Goal: Use online tool/utility: Utilize a website feature to perform a specific function

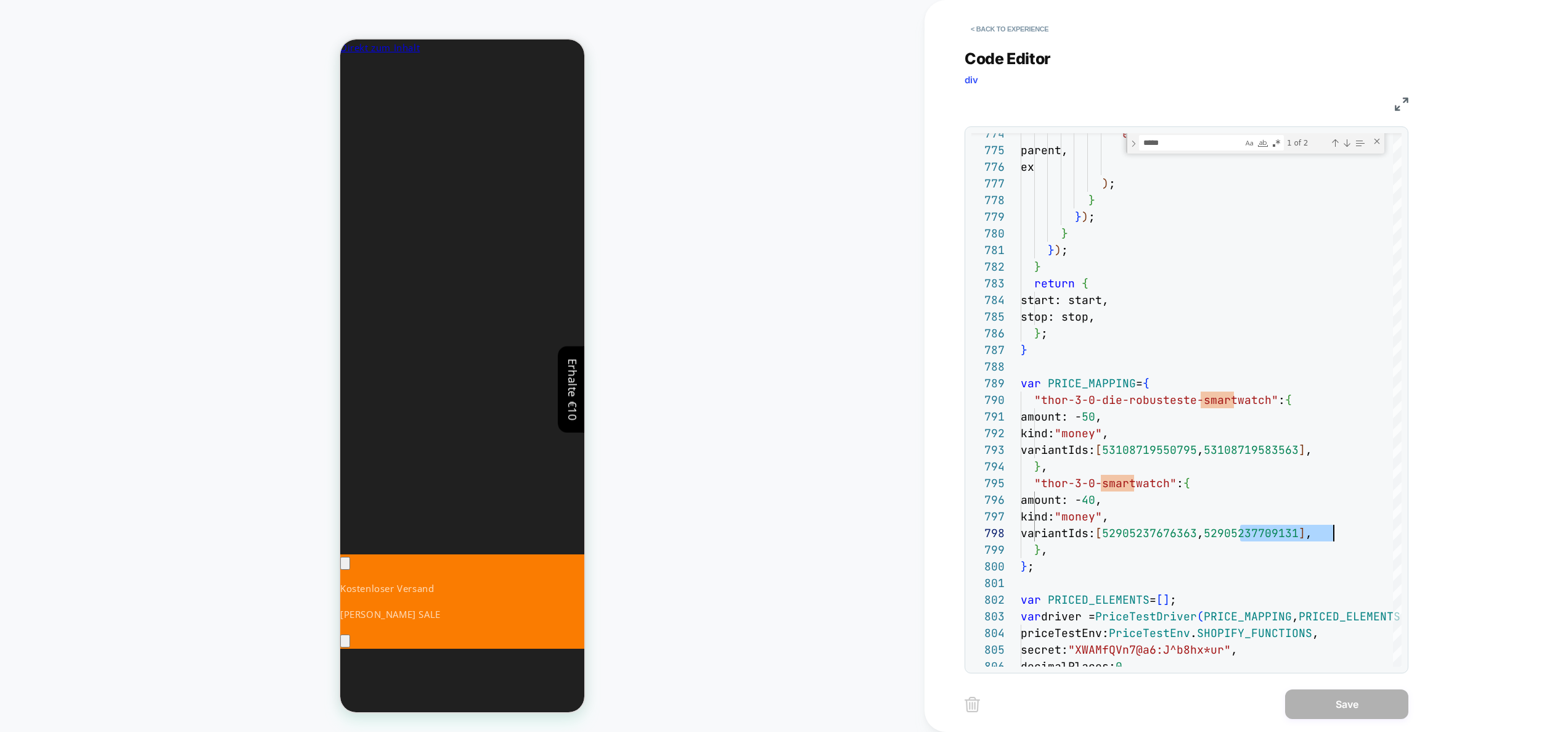
scroll to position [0, 225]
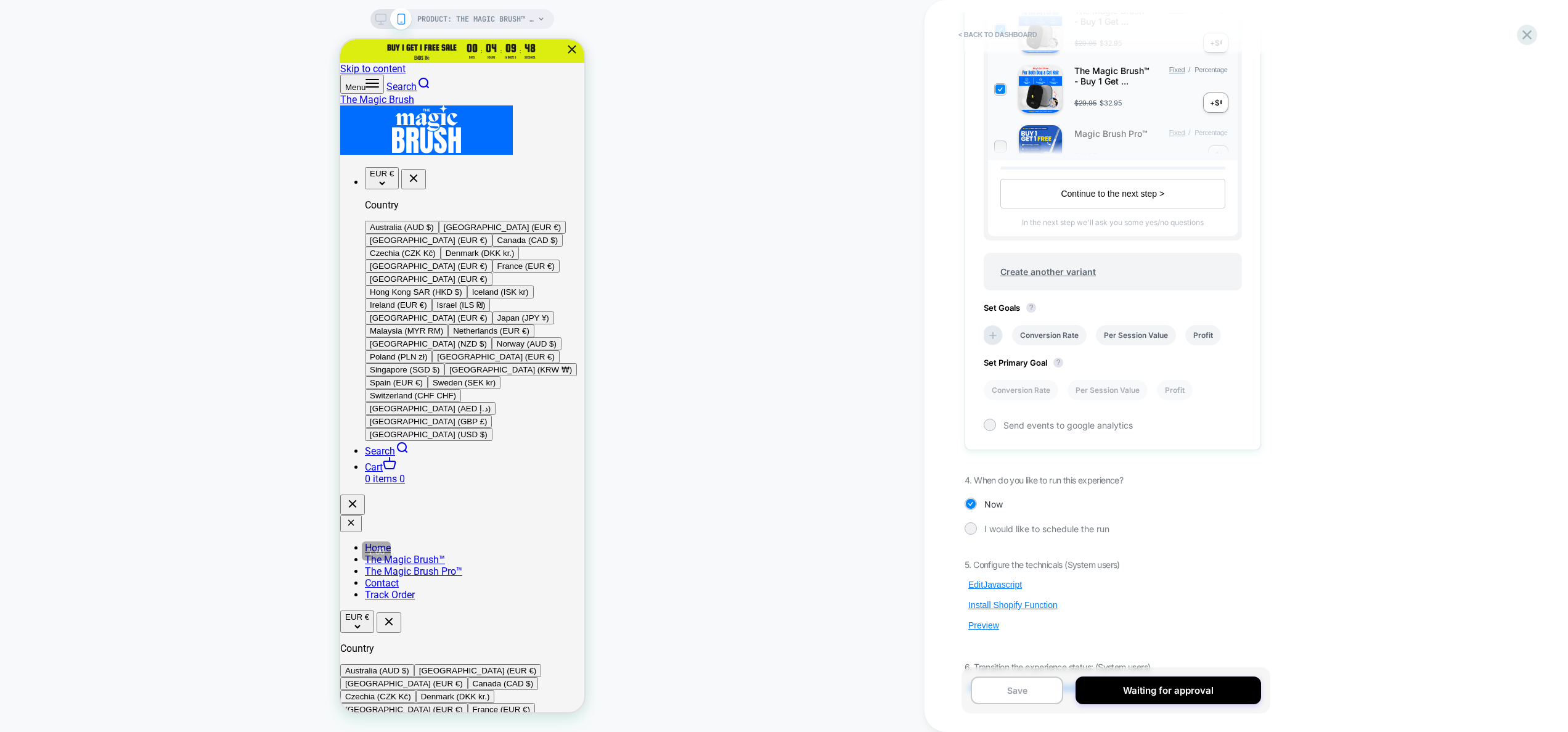
scroll to position [530, 0]
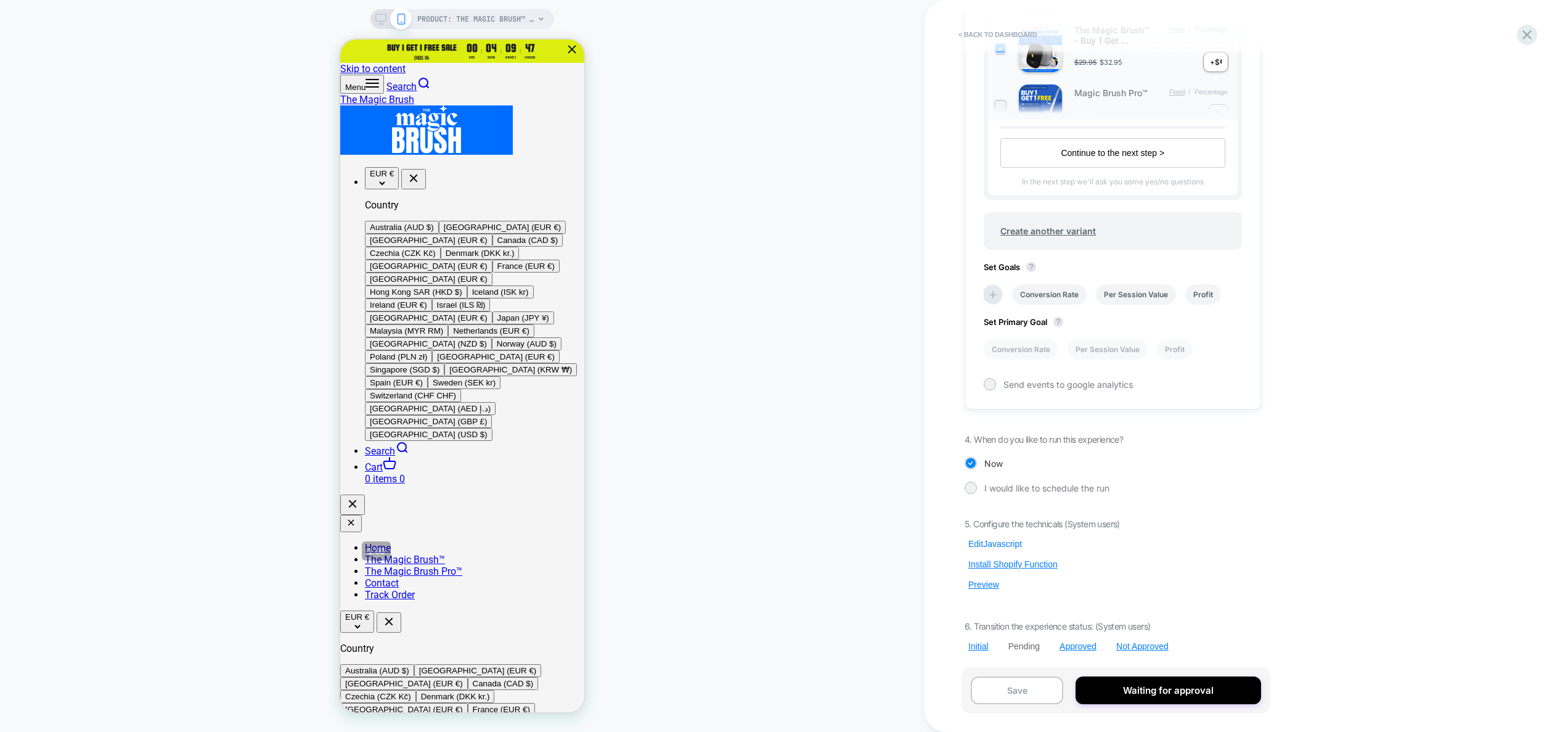
click at [990, 544] on button "Edit Javascript" at bounding box center [995, 543] width 61 height 11
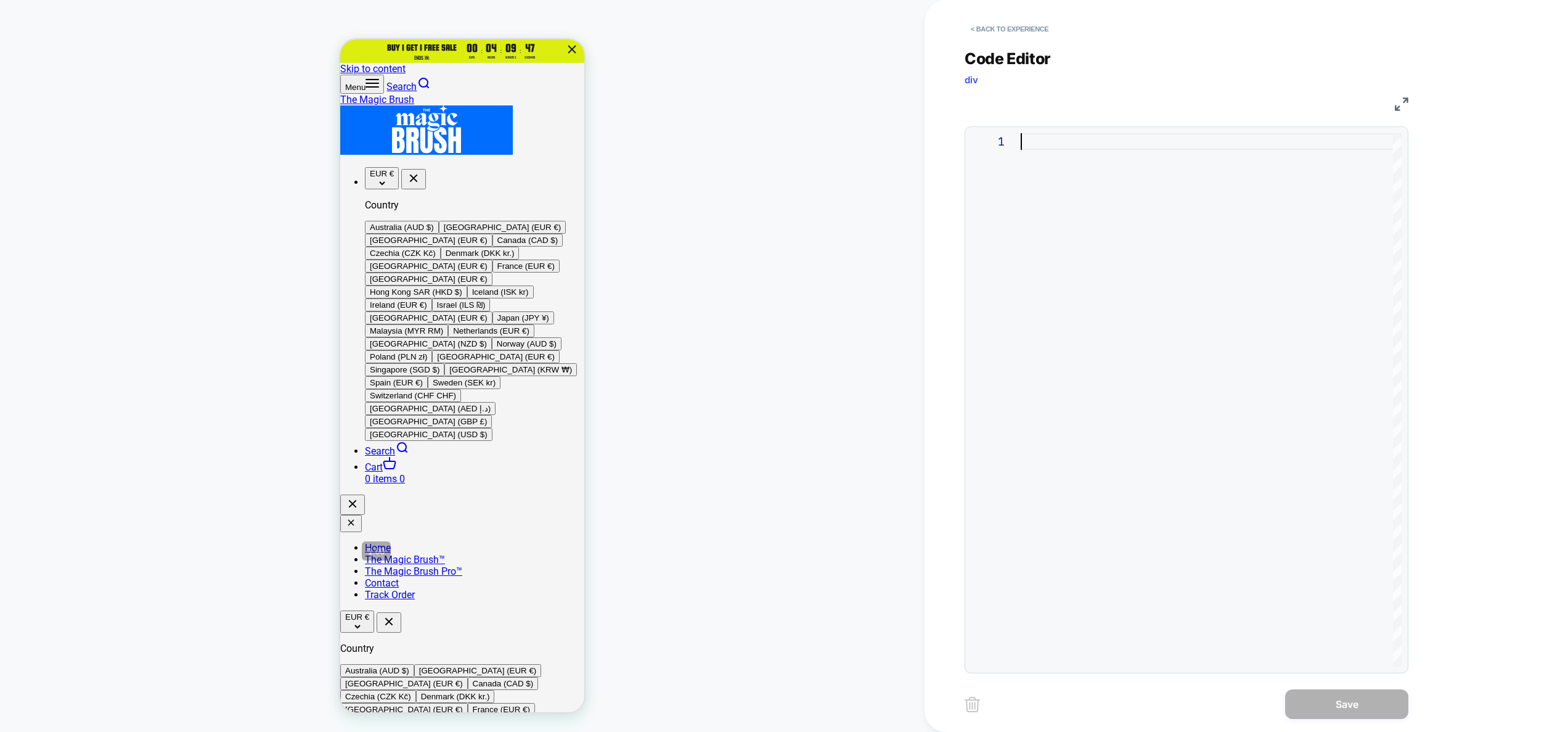
click at [1055, 430] on div at bounding box center [1211, 399] width 381 height 533
type textarea "**********"
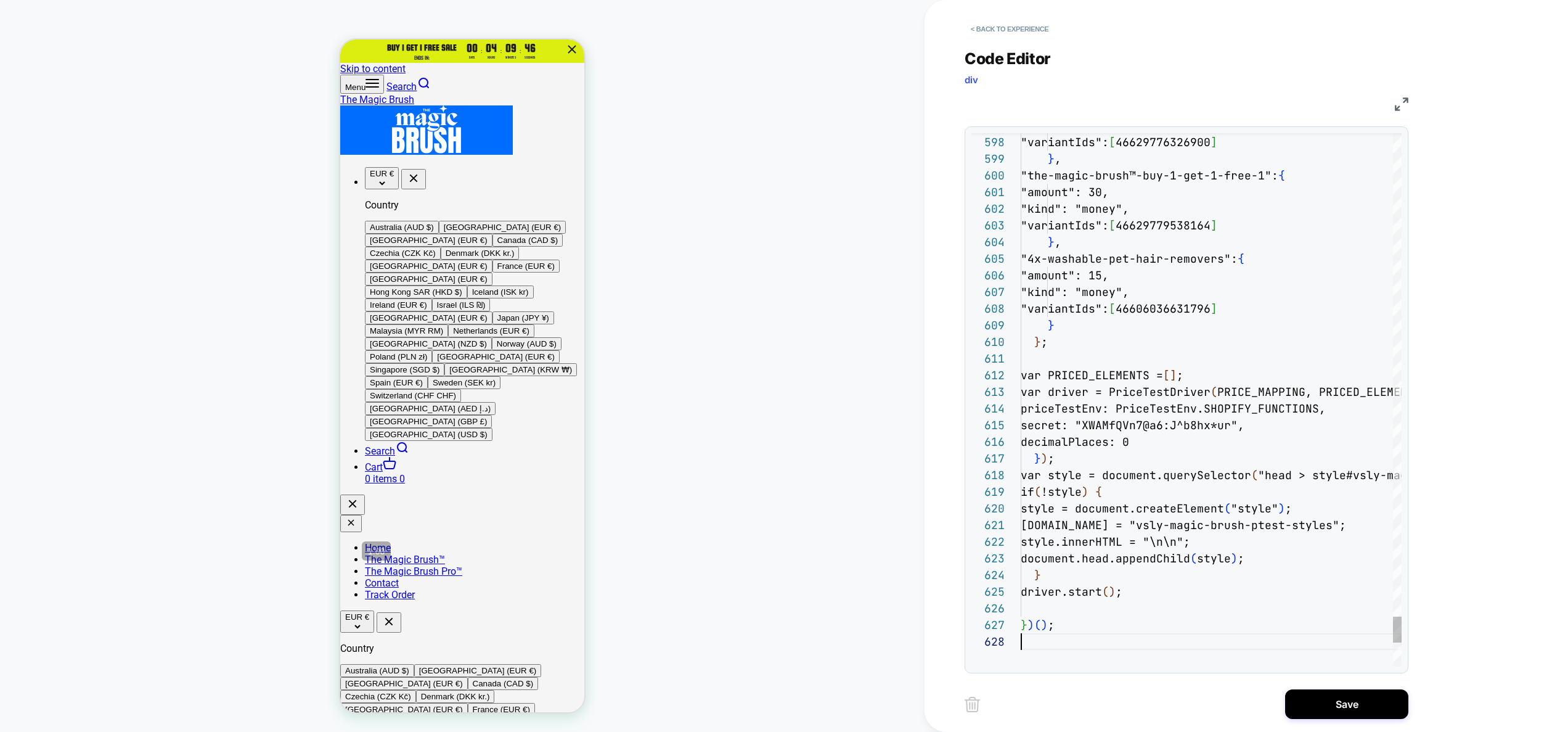
scroll to position [117, 0]
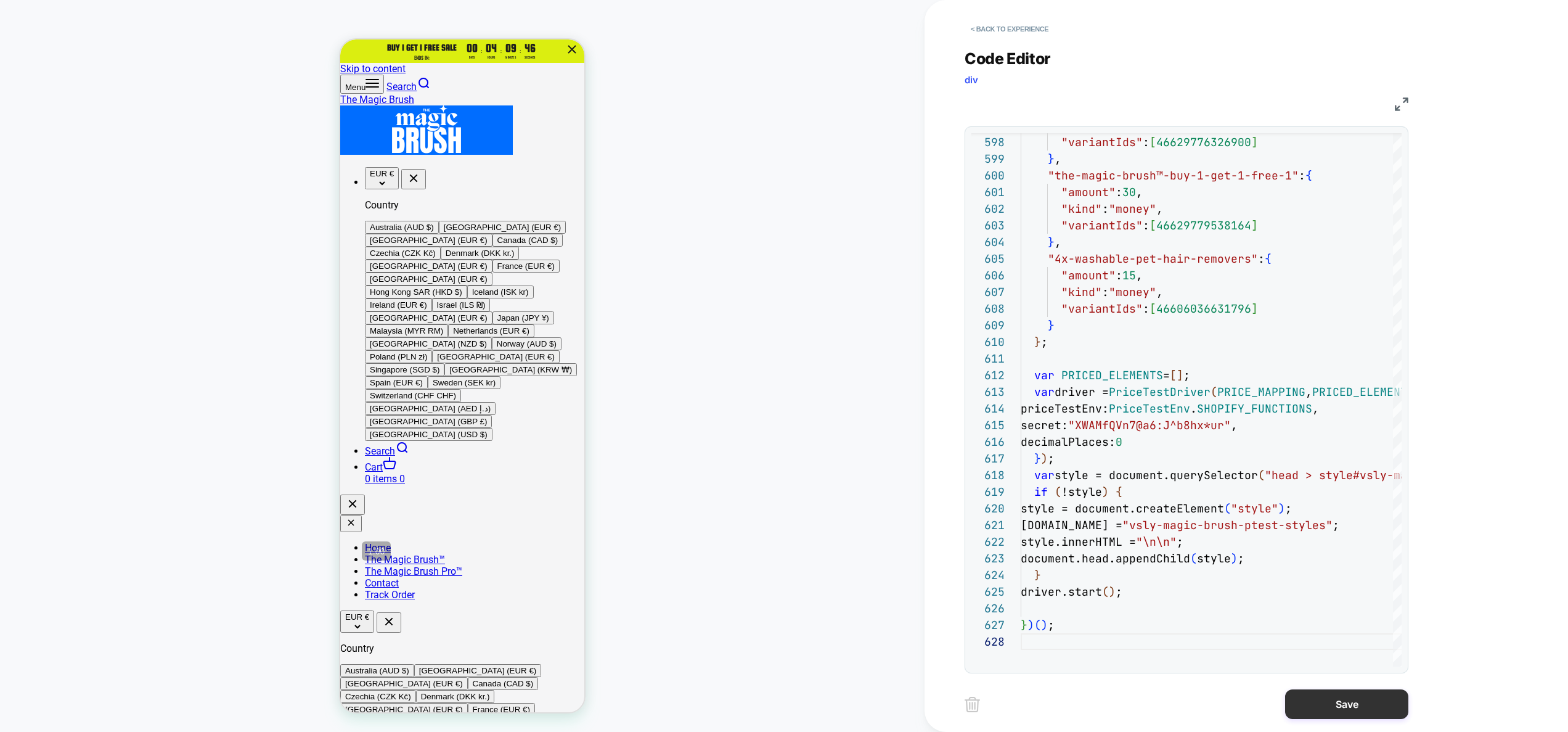
click at [1330, 707] on button "Save" at bounding box center [1347, 703] width 123 height 29
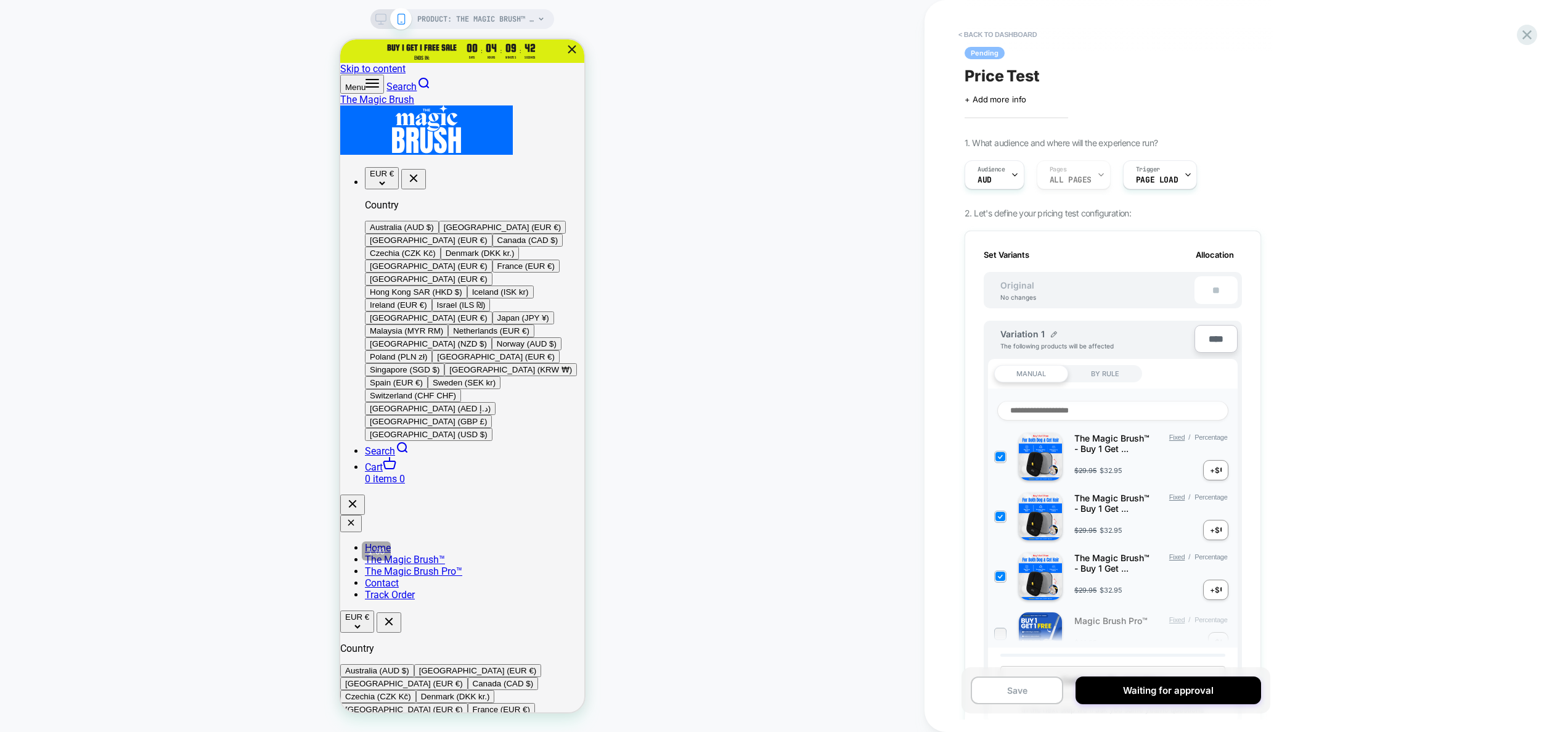
scroll to position [530, 0]
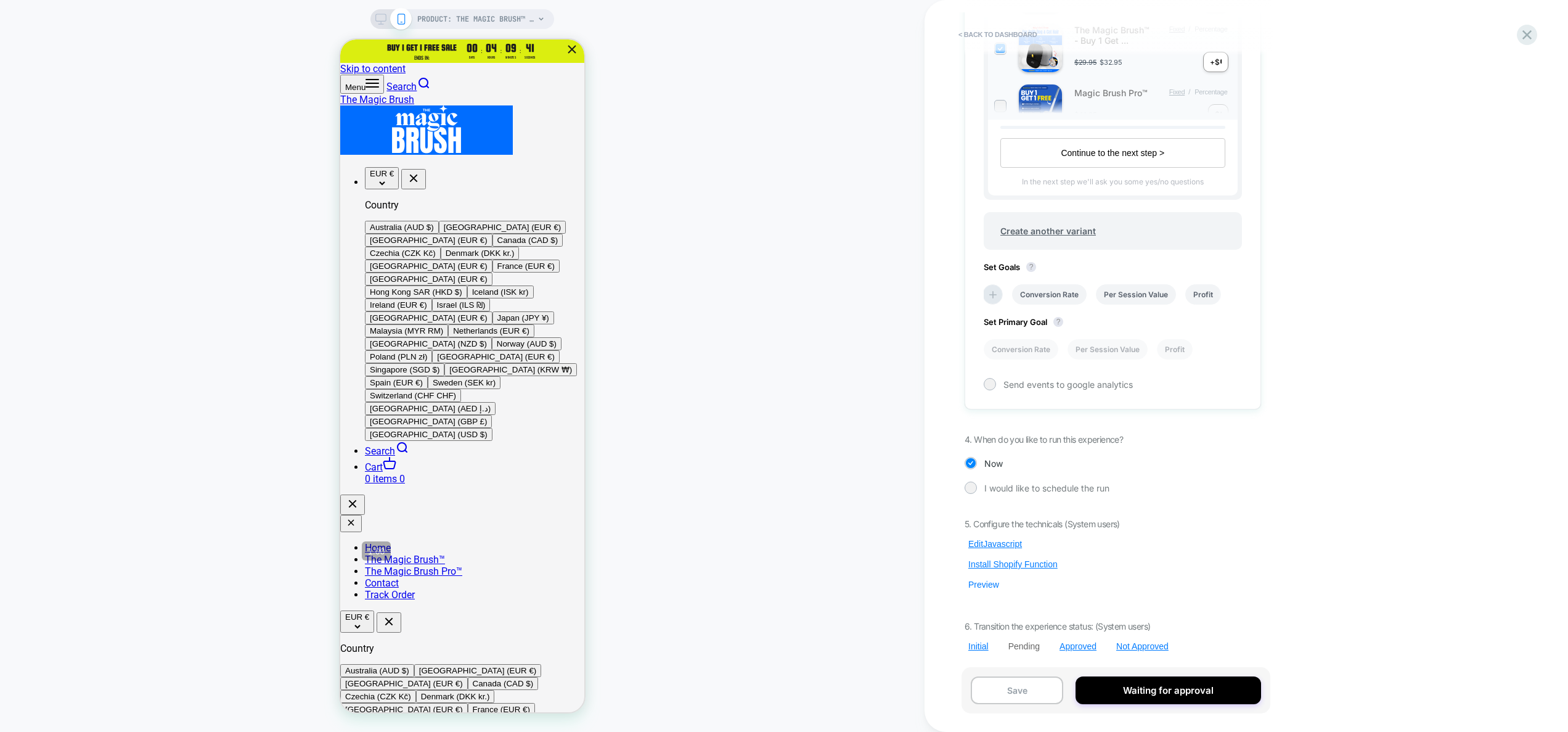
click at [994, 585] on button "Preview" at bounding box center [983, 584] width 38 height 11
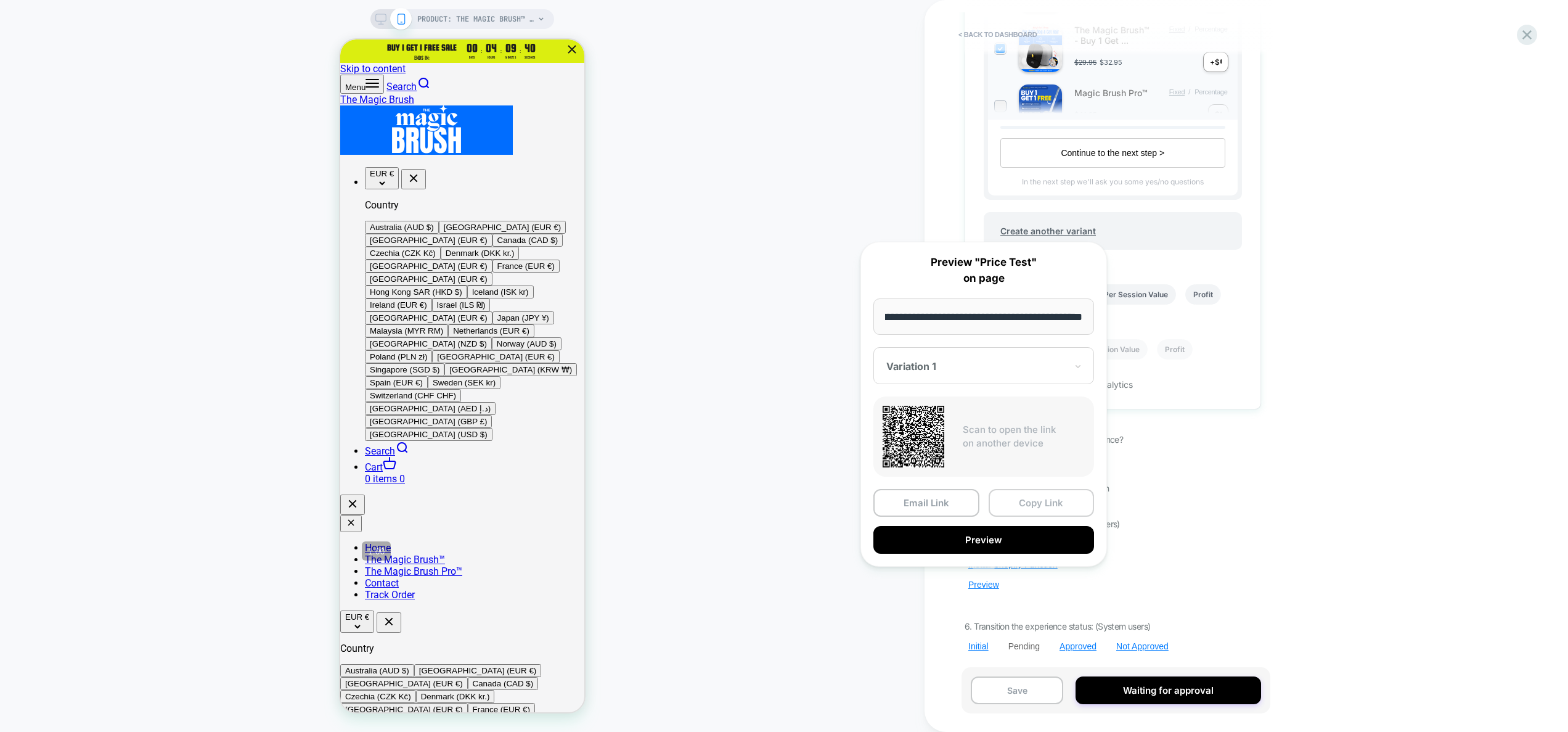
scroll to position [0, 0]
click at [1033, 504] on button "Copy Link" at bounding box center [1041, 503] width 106 height 28
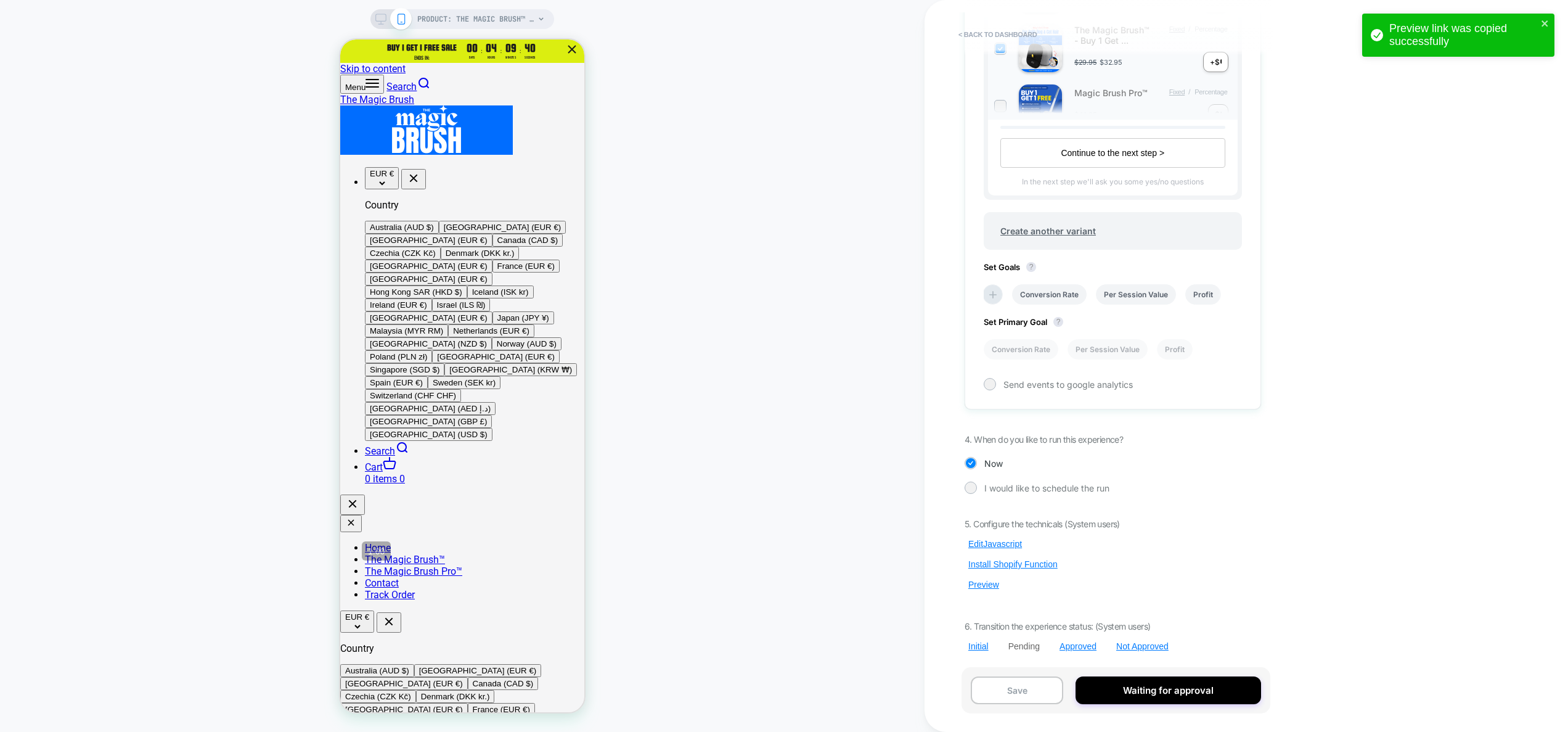
click at [1376, 508] on div "< back to dashboard Pending Price Test Click to edit experience details + Add m…" at bounding box center [1196, 366] width 542 height 732
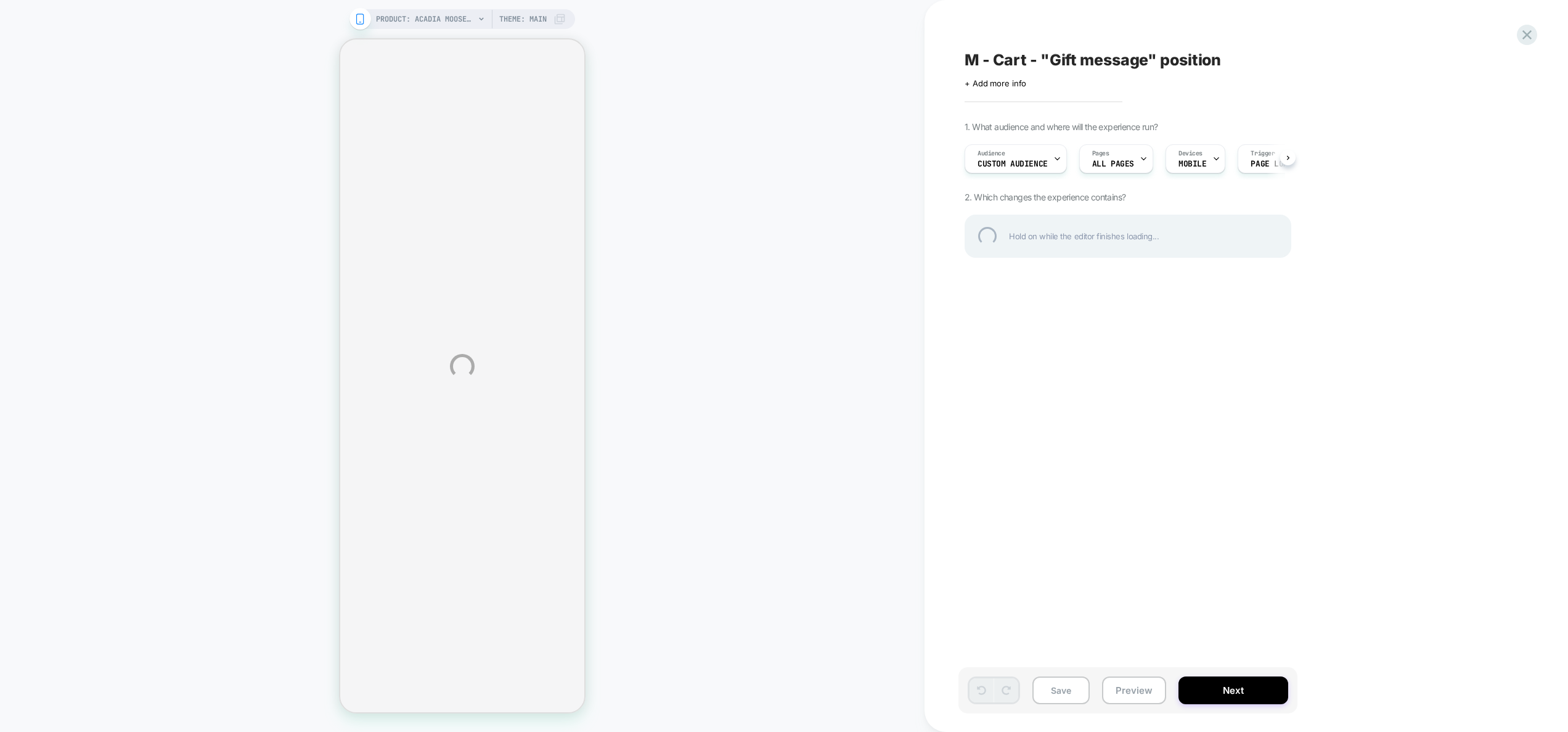
select select "**"
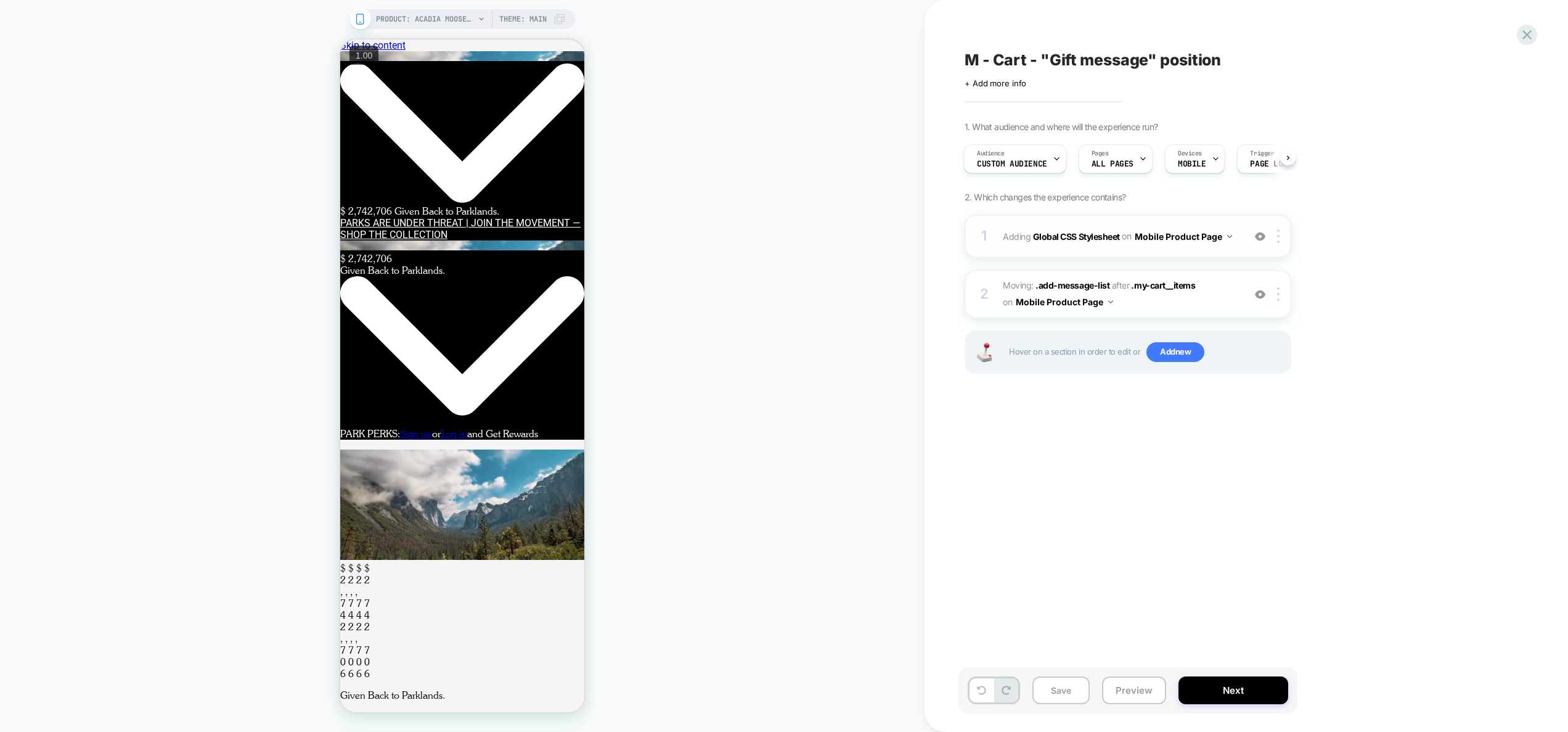
click at [1263, 238] on img at bounding box center [1260, 236] width 10 height 10
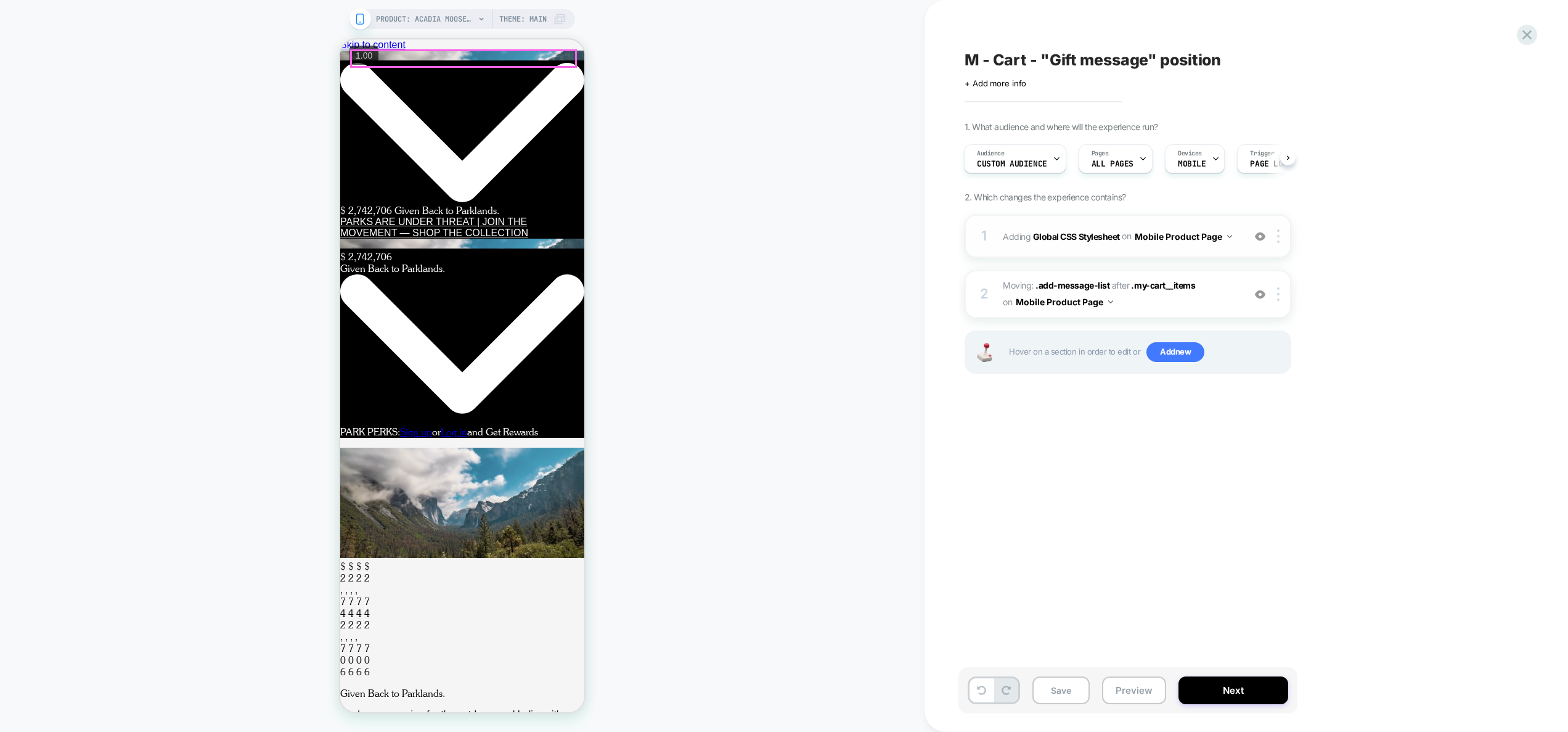
drag, startPoint x: 1135, startPoint y: 688, endPoint x: 1131, endPoint y: 676, distance: 12.6
click at [1135, 688] on button "Preview" at bounding box center [1134, 690] width 64 height 28
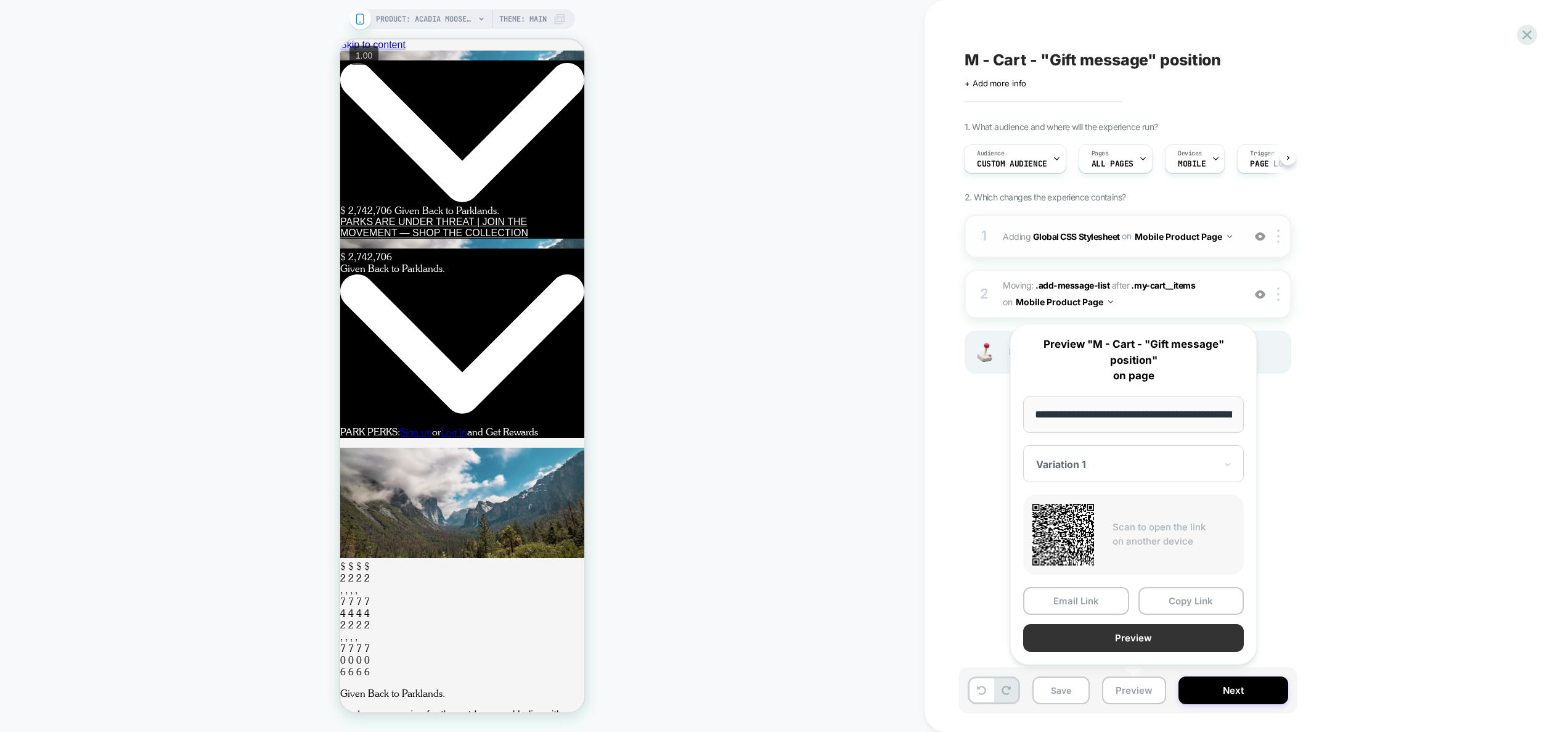
click at [1131, 641] on button "Preview" at bounding box center [1133, 638] width 221 height 28
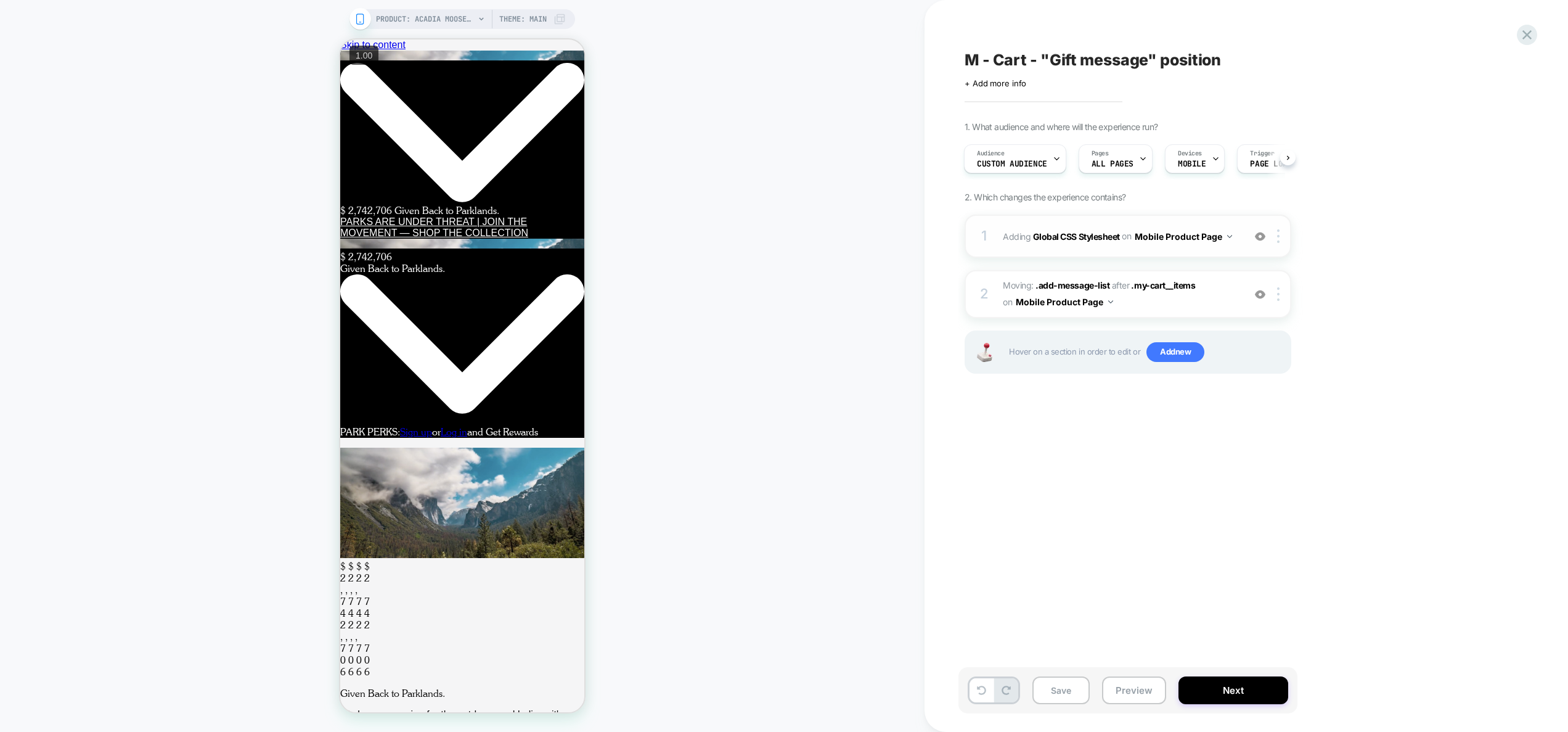
click at [1214, 248] on div "1 Adding Global CSS Stylesheet on Mobile Product Page Add Before Add After Copy…" at bounding box center [1128, 236] width 327 height 43
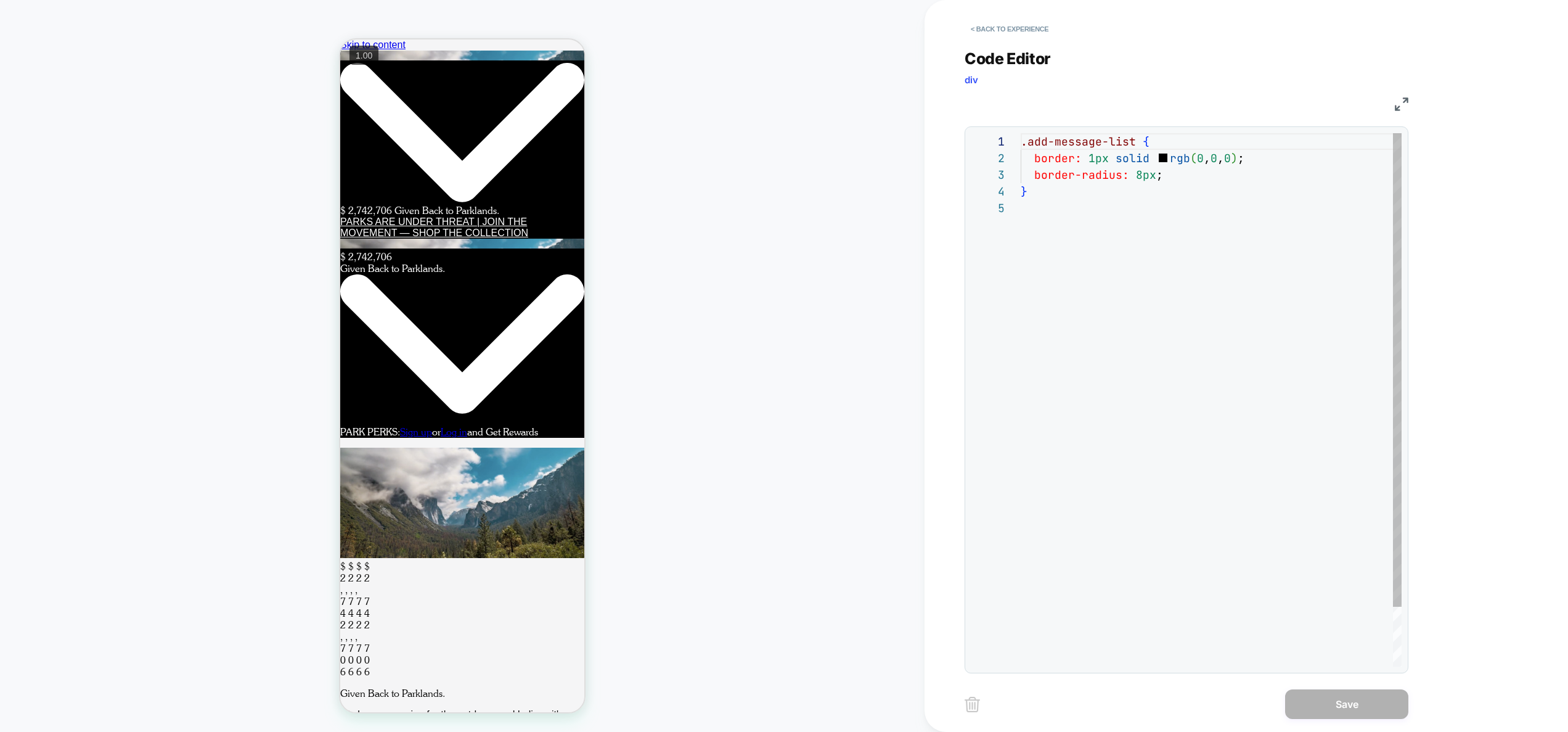
scroll to position [66, 0]
click at [1065, 322] on div ".add-message-list { border: 1px solid rgb ( 0 , 0 , 0 ) ; border-radius: 8px ; }" at bounding box center [1211, 432] width 381 height 600
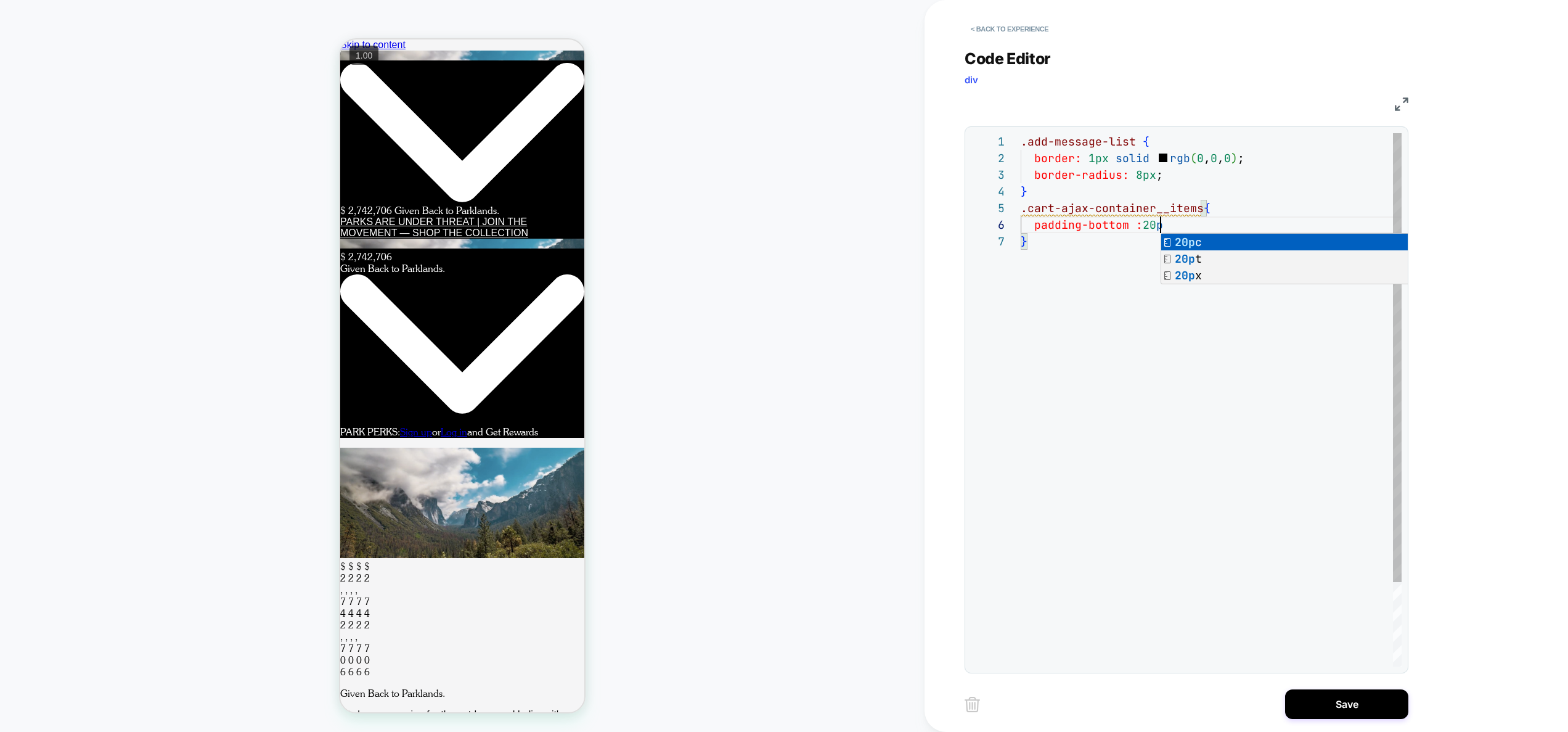
scroll to position [83, 147]
type textarea "**********"
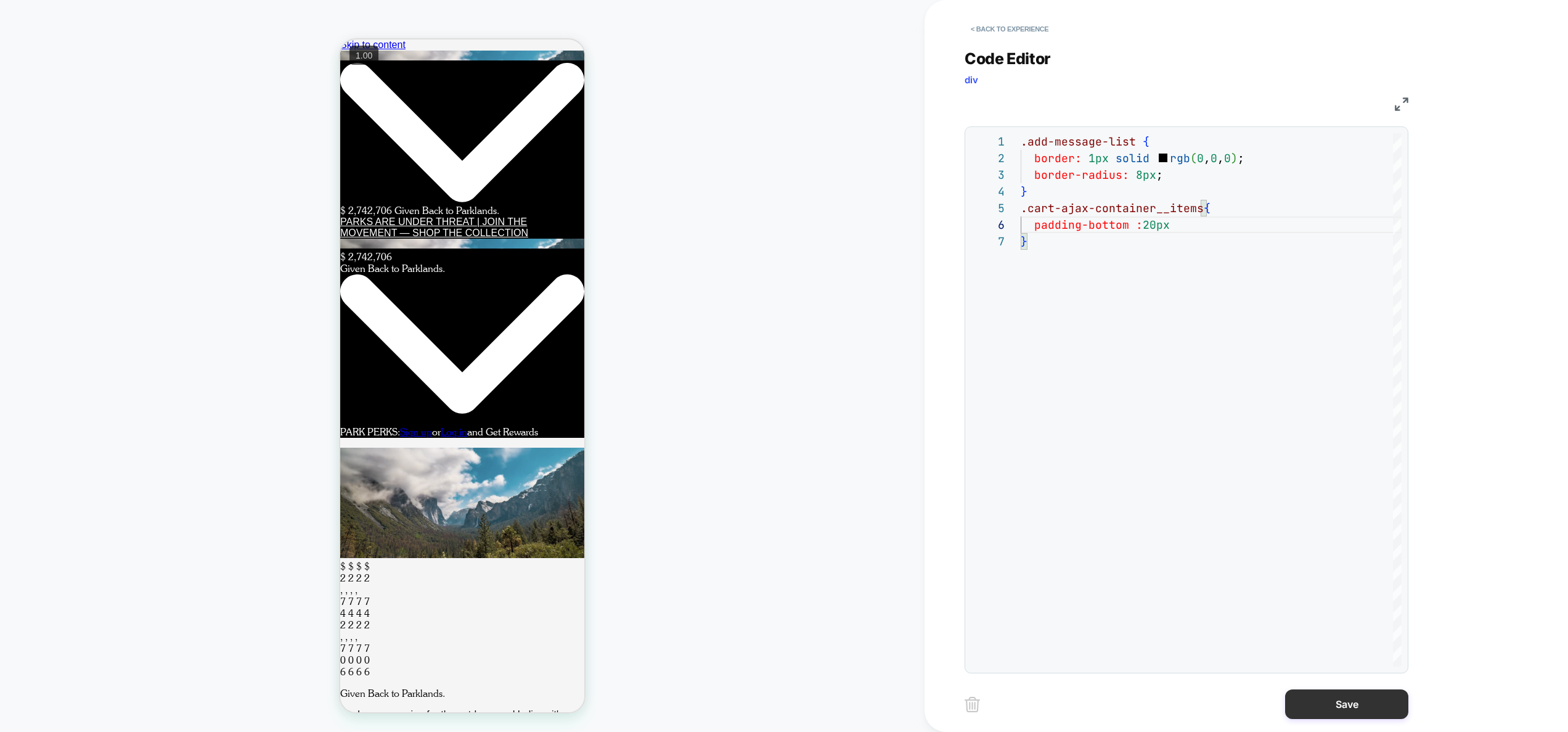
click at [1313, 697] on button "Save" at bounding box center [1347, 703] width 123 height 29
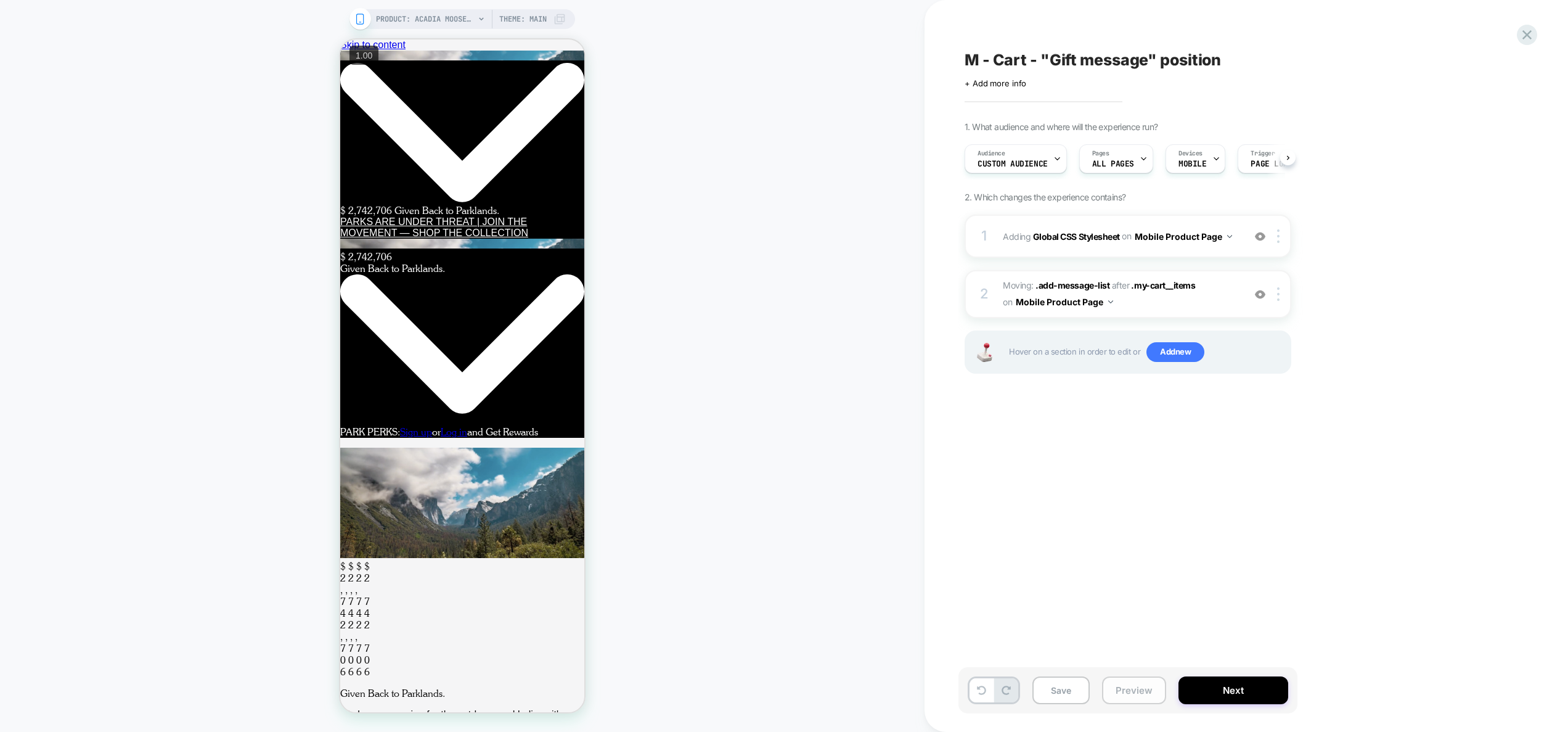
drag, startPoint x: 1115, startPoint y: 696, endPoint x: 1125, endPoint y: 685, distance: 14.9
click at [1115, 696] on button "Preview" at bounding box center [1134, 690] width 64 height 28
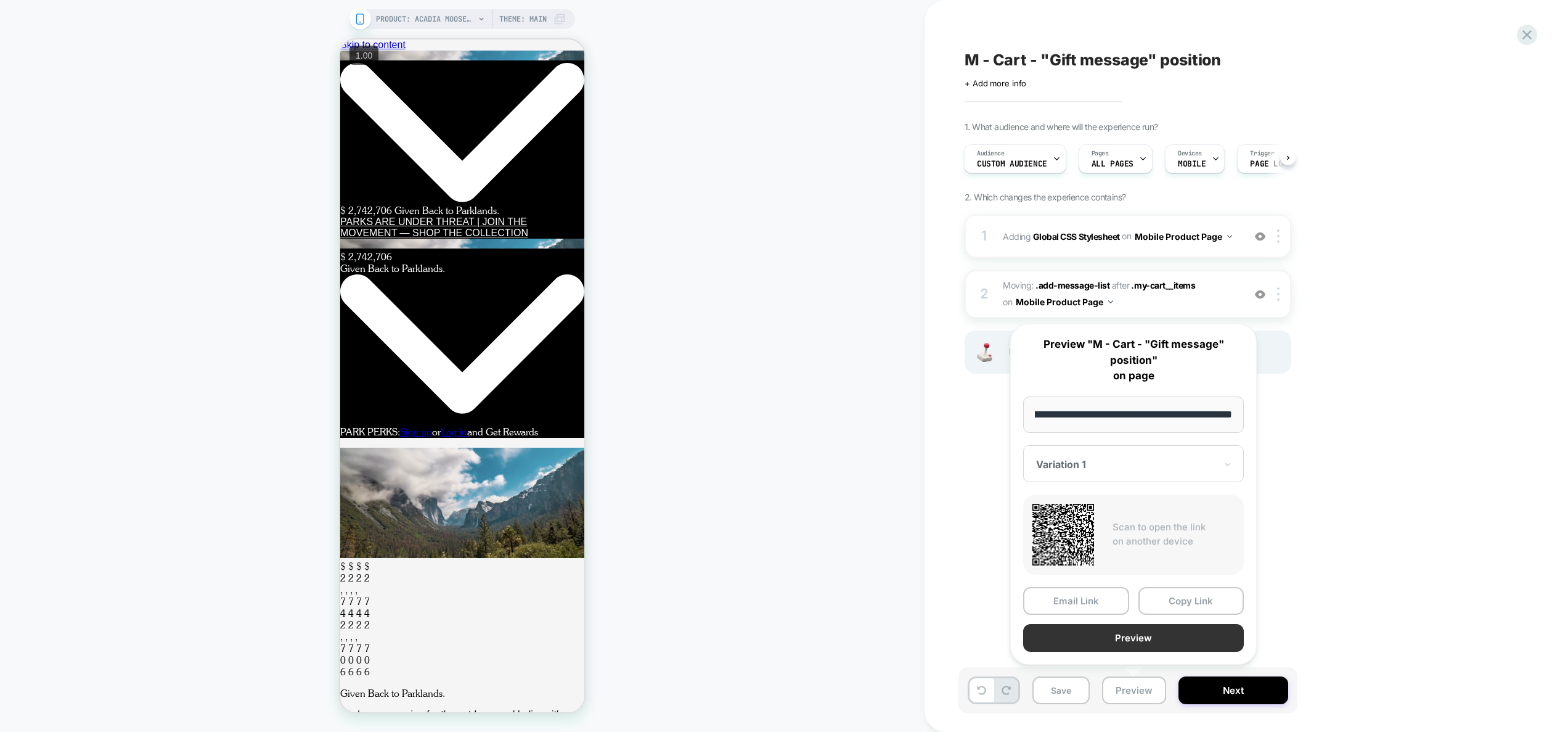
scroll to position [0, 0]
click at [1125, 634] on button "Preview" at bounding box center [1133, 638] width 221 height 28
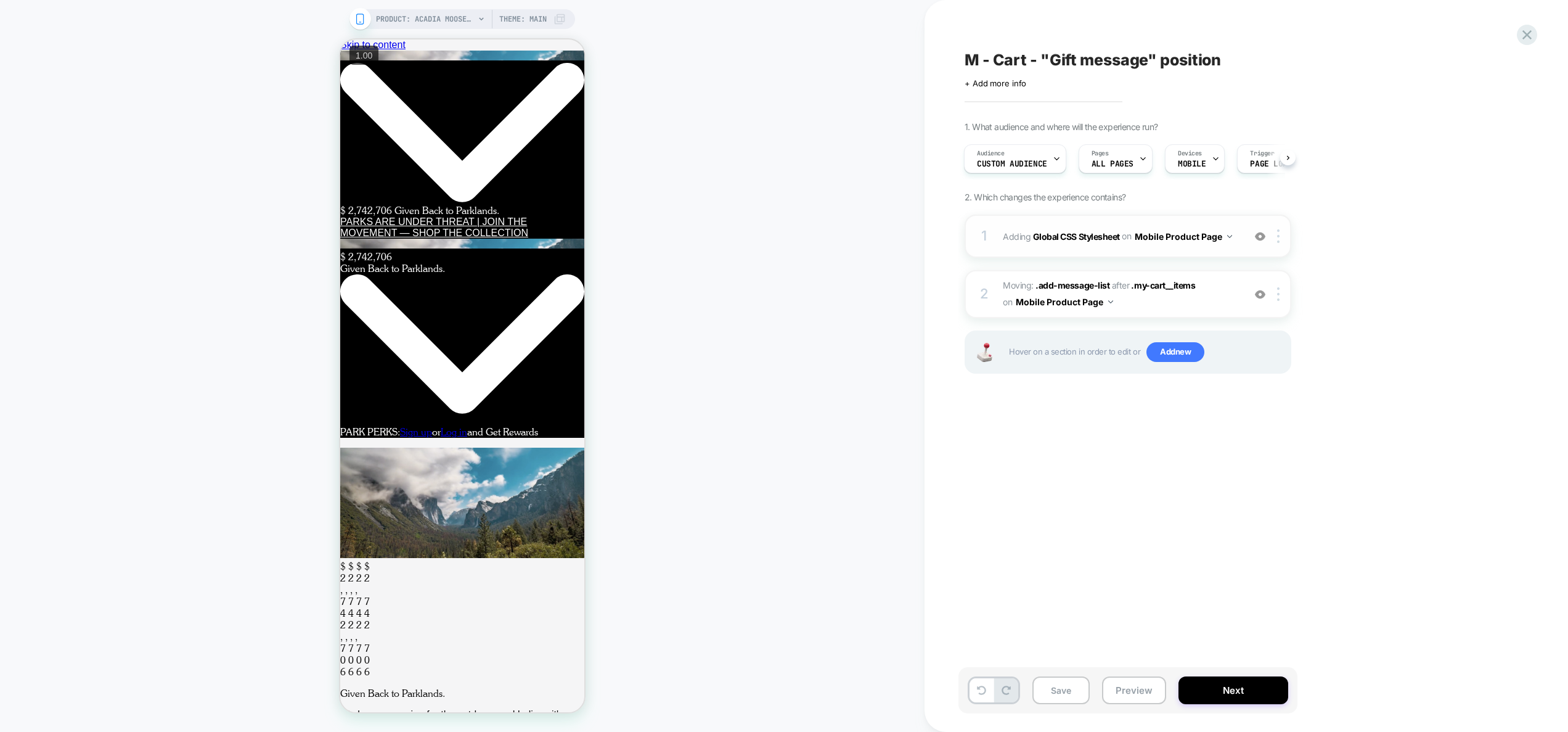
click at [1218, 253] on div "1 Adding Global CSS Stylesheet on Mobile Product Page Add Before Add After Copy…" at bounding box center [1128, 236] width 327 height 43
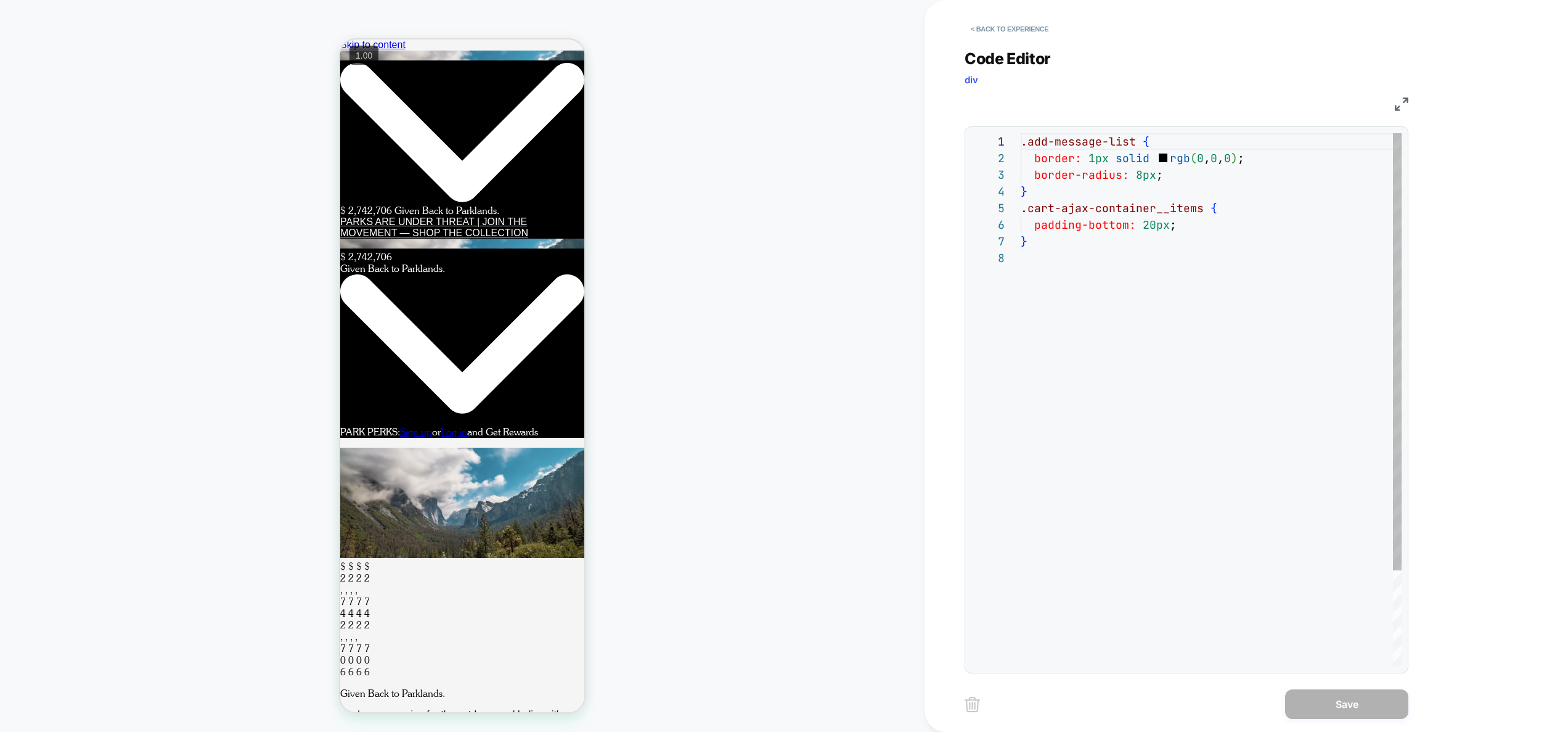
scroll to position [117, 0]
click at [1143, 384] on div ".add-message-list { border: 1px solid rgb ( 0 , 0 , 0 ) ; border-radius: 8px ; …" at bounding box center [1211, 458] width 381 height 650
drag, startPoint x: 1202, startPoint y: 213, endPoint x: 982, endPoint y: 212, distance: 220.0
click at [1021, 212] on div ".add-message-list { border: 1px solid rgb ( 0 , 0 , 0 ) ; border-radius: 8px ; …" at bounding box center [1211, 458] width 381 height 650
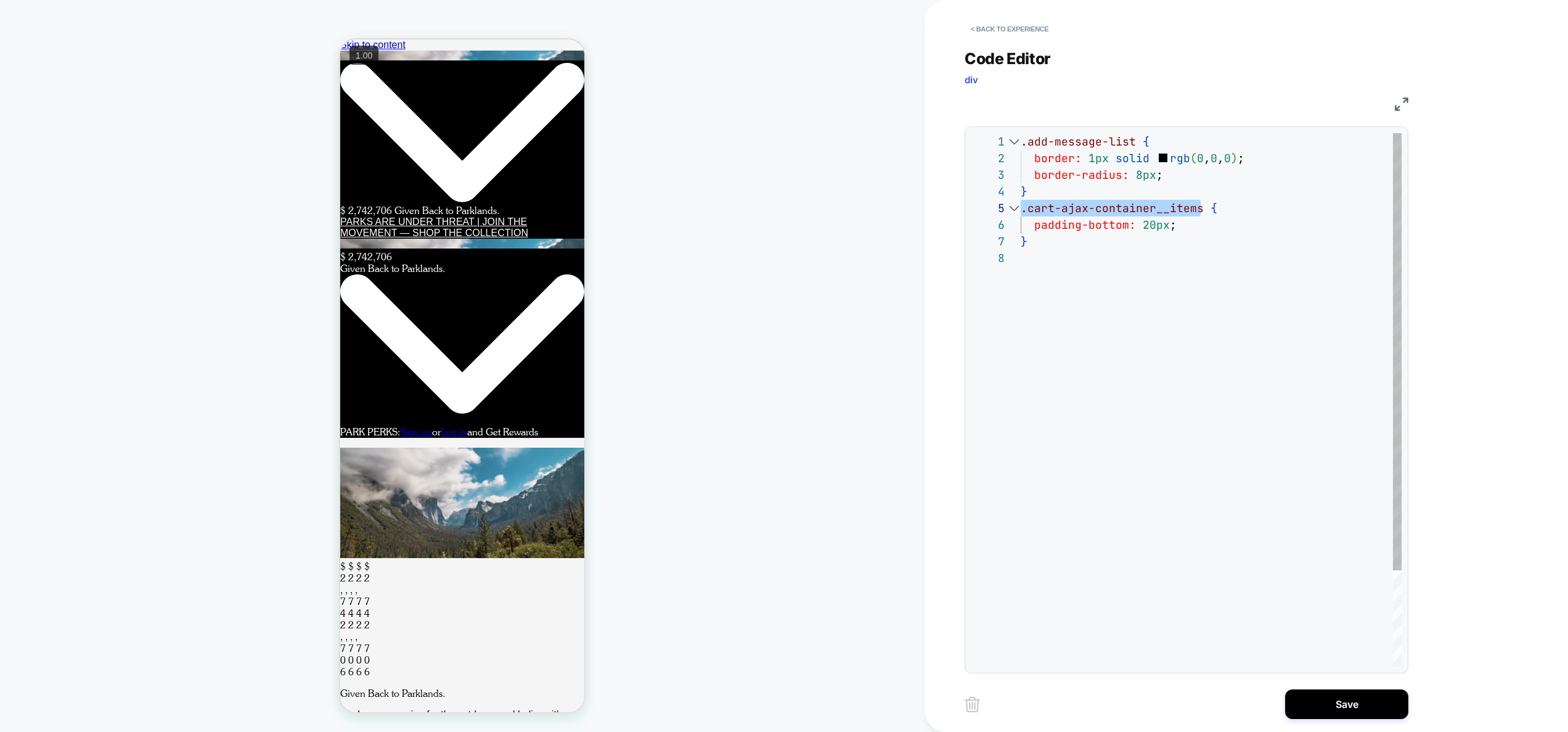
click at [1165, 191] on div ".add-message-list { border: 1px solid rgb ( 0 , 0 , 0 ) ; border-radius: 8px ; …" at bounding box center [1211, 458] width 381 height 650
drag, startPoint x: 1198, startPoint y: 208, endPoint x: 1028, endPoint y: 204, distance: 170.0
click at [1028, 204] on div ".add-message-list { border: 1px solid rgb ( 0 , 0 , 0 ) ; border-radius: 8px ; …" at bounding box center [1211, 458] width 381 height 650
click at [1162, 229] on div ".add-message-list { border: 1px solid rgb ( 0 , 0 , 0 ) ; border-radius: 8px ; …" at bounding box center [1211, 458] width 381 height 650
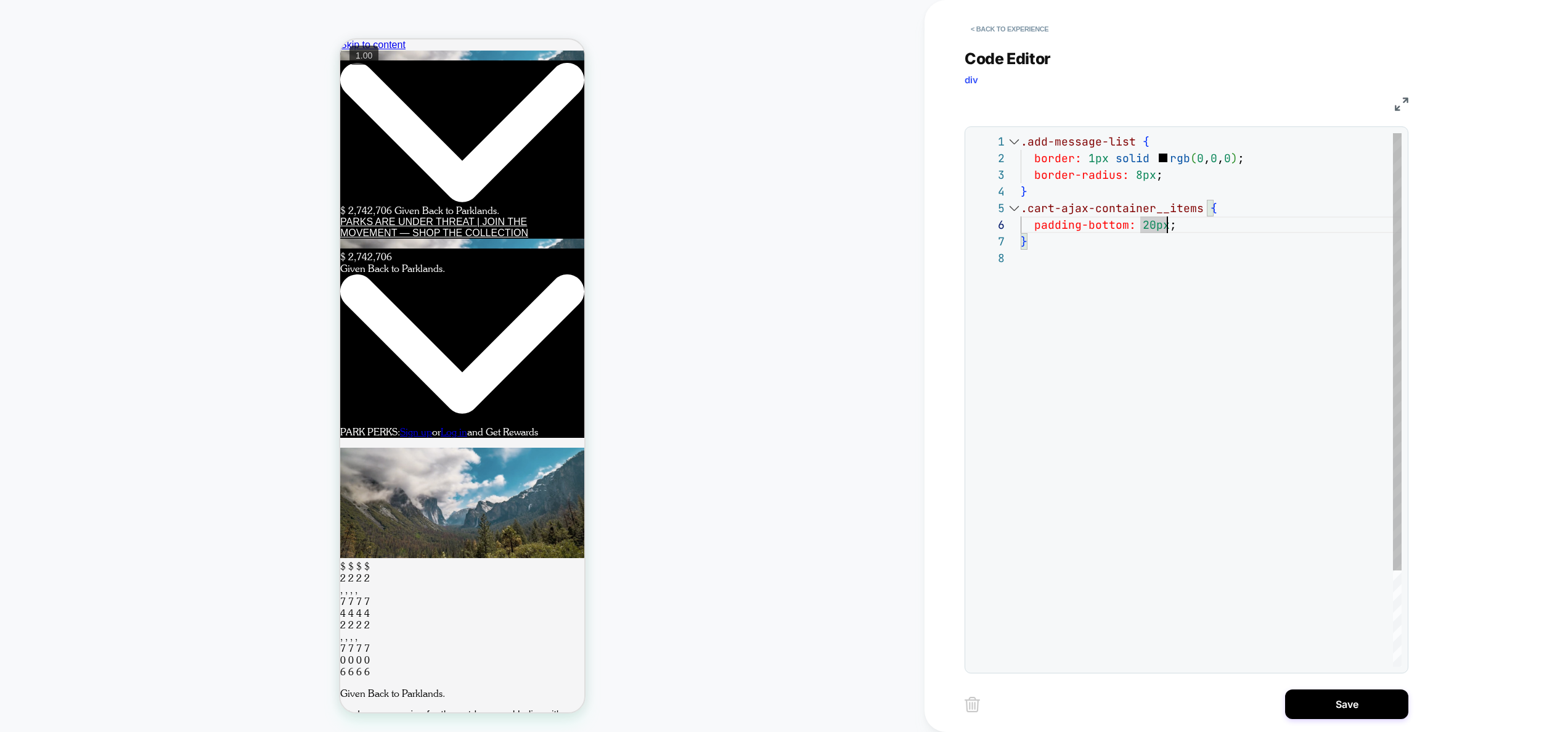
click at [1168, 231] on div ".add-message-list { border: 1px solid rgb ( 0 , 0 , 0 ) ; border-radius: 8px ; …" at bounding box center [1211, 458] width 381 height 650
type textarea "**********"
click at [1341, 699] on button "Save" at bounding box center [1347, 703] width 123 height 29
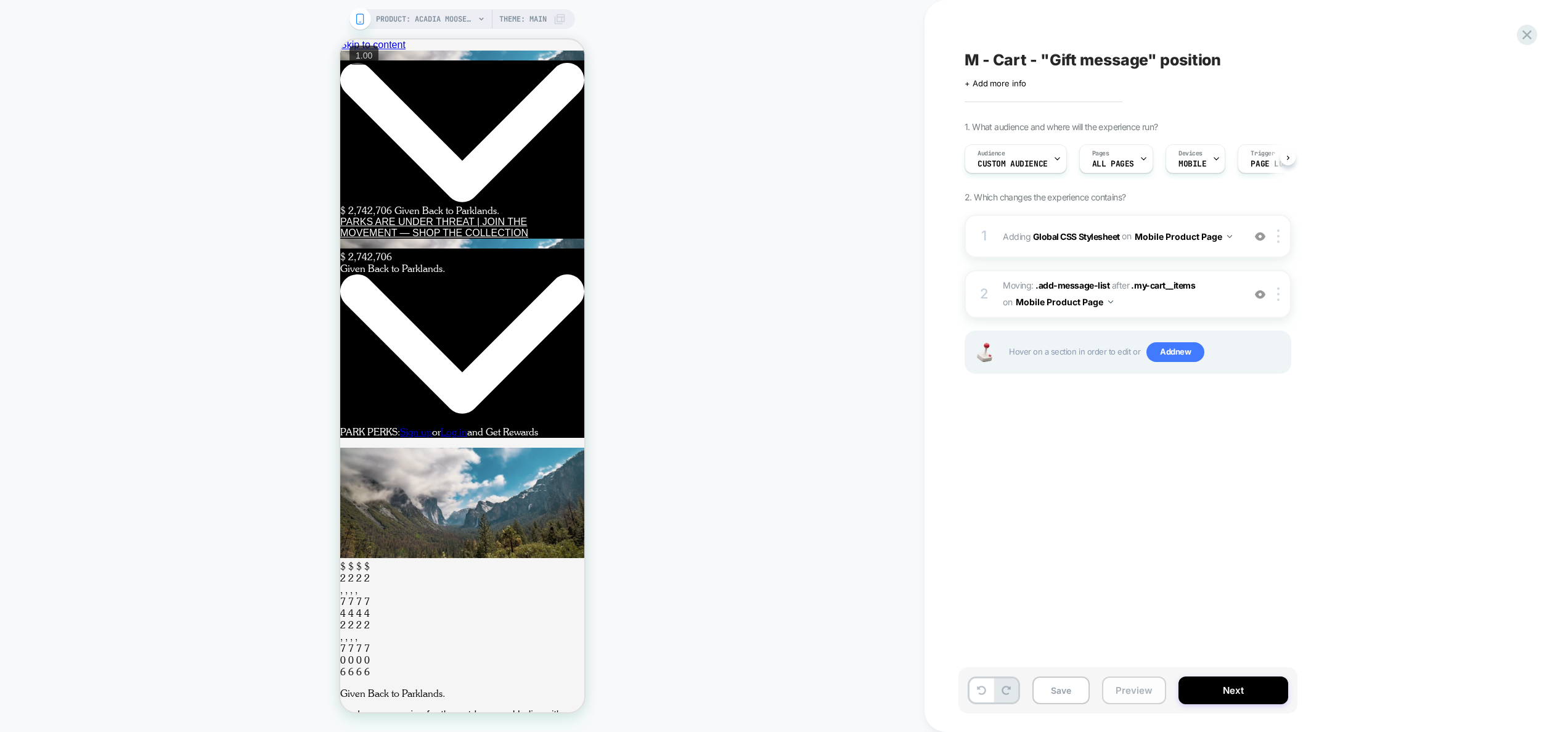
scroll to position [0, 1]
click at [1121, 693] on button "Preview" at bounding box center [1134, 690] width 64 height 28
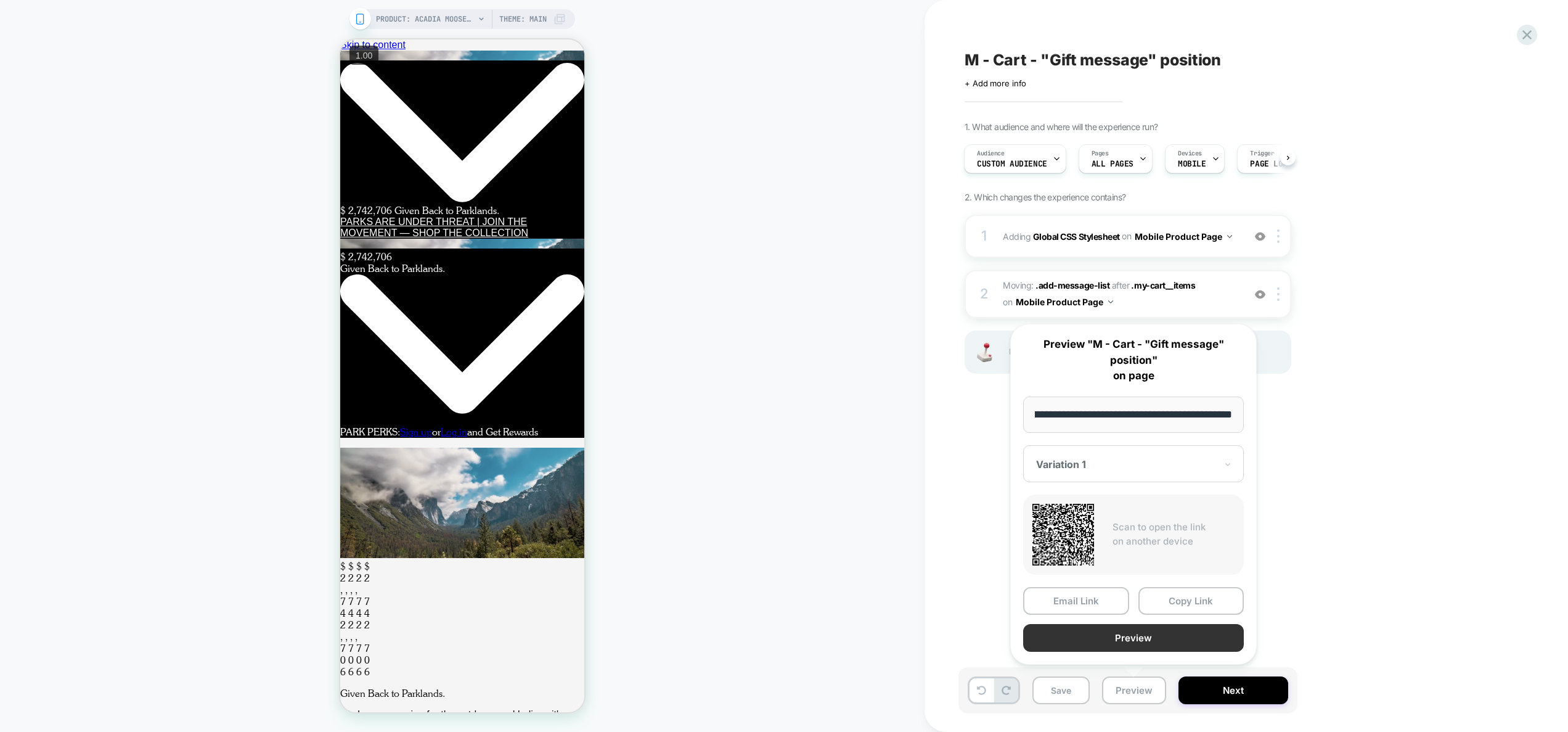
scroll to position [0, 0]
click at [1117, 642] on button "Preview" at bounding box center [1133, 638] width 221 height 28
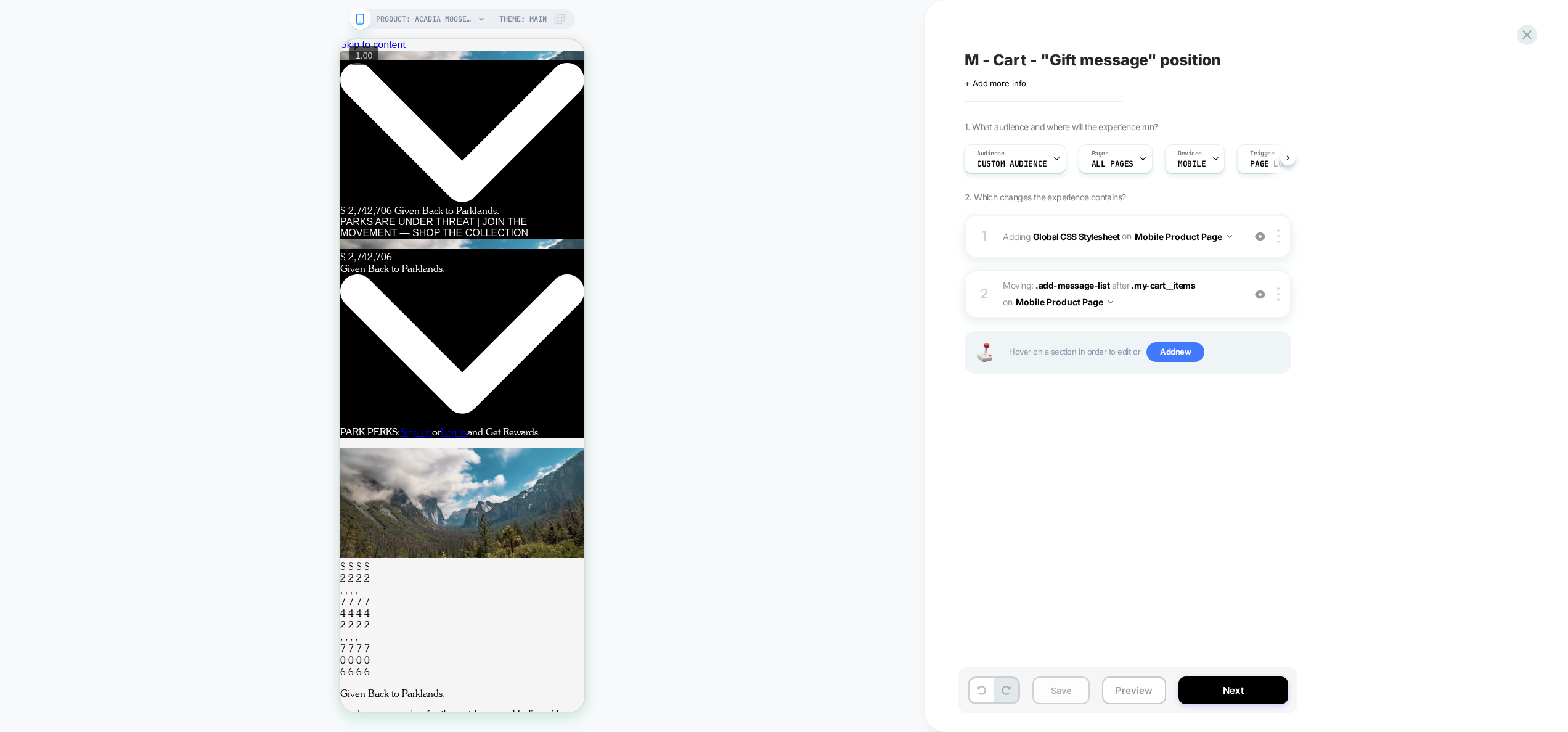
click at [1059, 688] on button "Save" at bounding box center [1061, 690] width 57 height 28
